Goal: Information Seeking & Learning: Learn about a topic

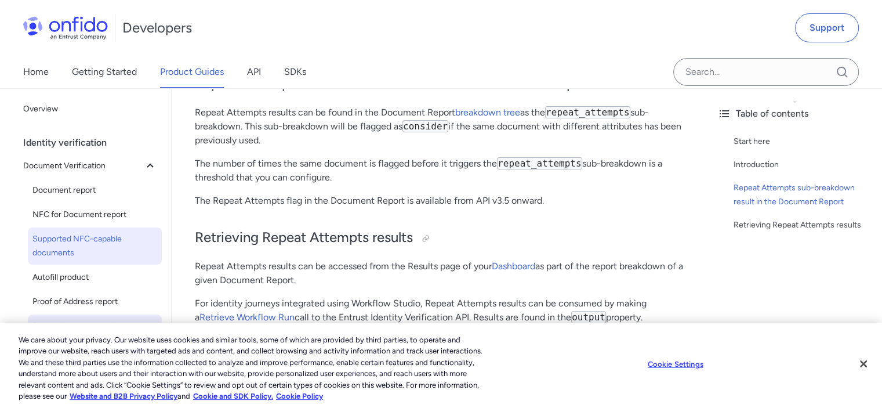
scroll to position [348, 0]
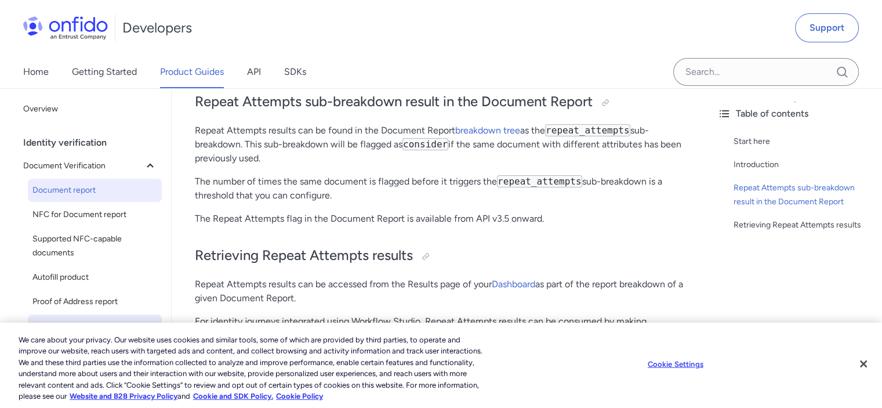
click at [93, 192] on span "Document report" at bounding box center [94, 190] width 125 height 14
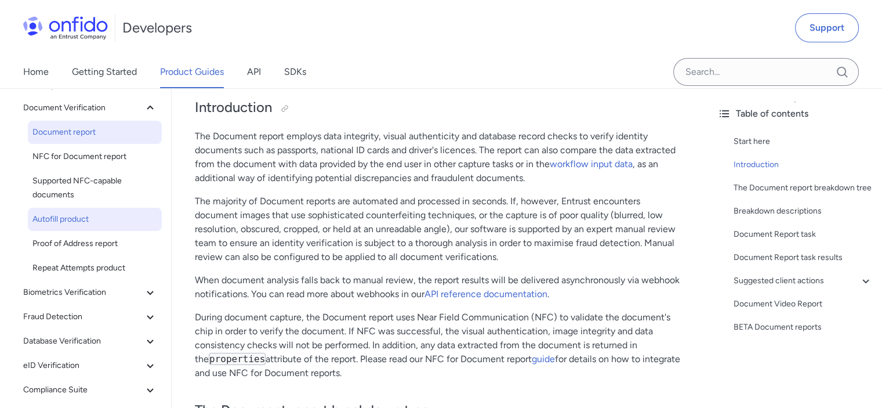
scroll to position [116, 0]
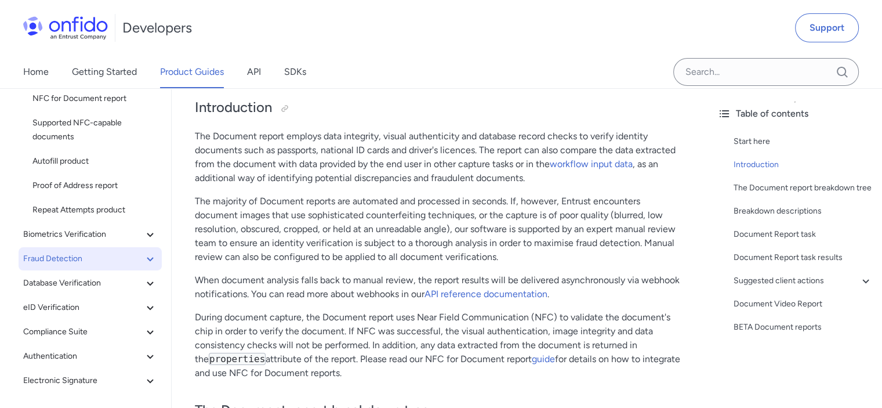
click at [74, 259] on span "Fraud Detection" at bounding box center [83, 259] width 120 height 14
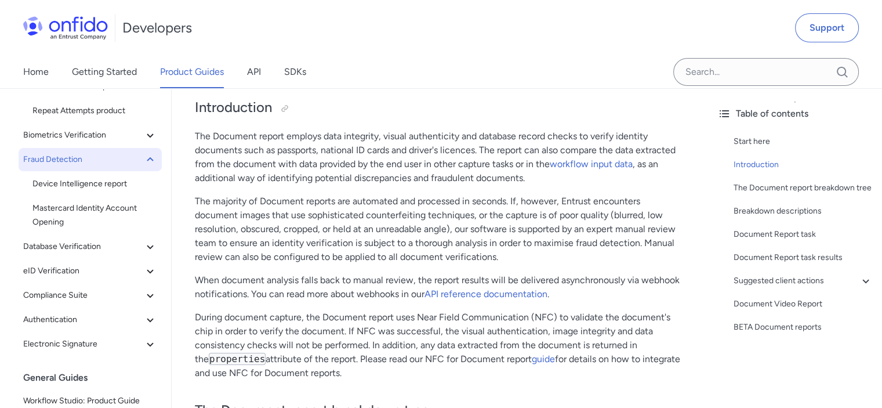
scroll to position [290, 0]
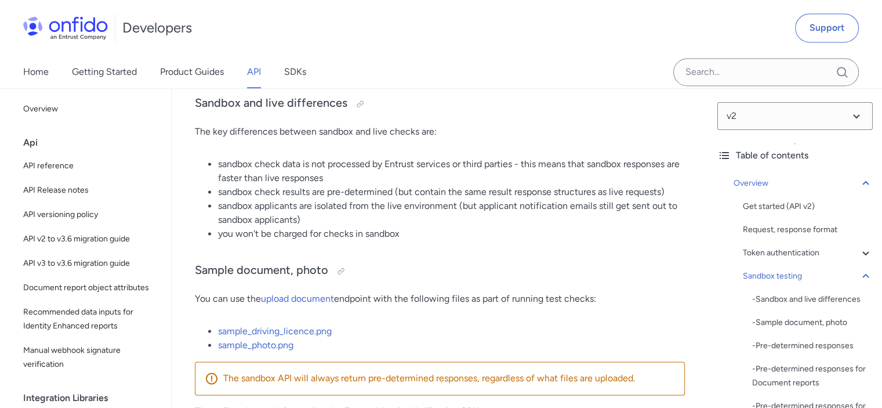
scroll to position [1797, 0]
